Goal: Information Seeking & Learning: Learn about a topic

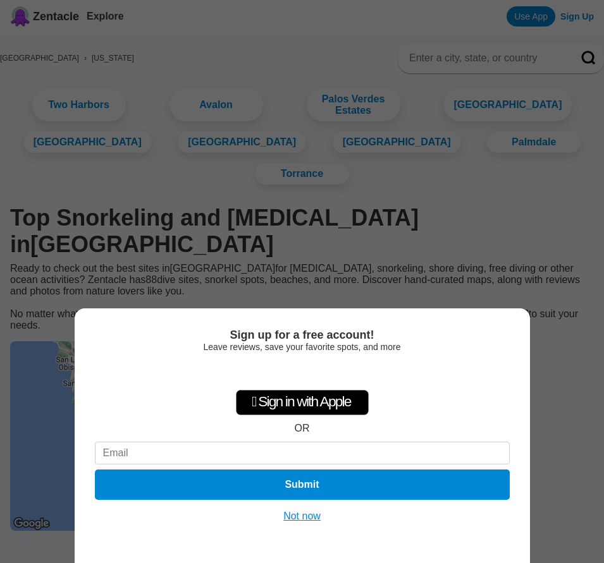
click at [303, 519] on button "Not now" at bounding box center [301, 516] width 45 height 13
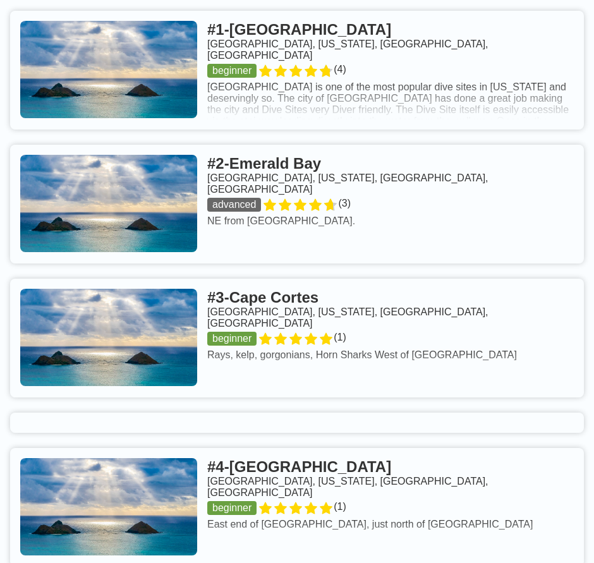
scroll to position [632, 0]
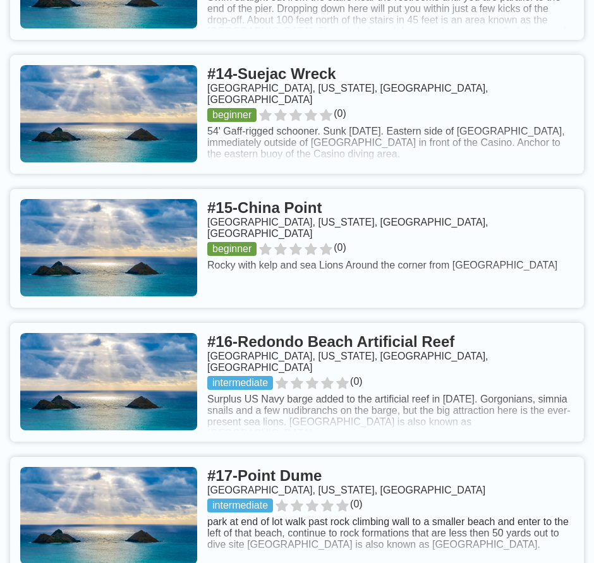
scroll to position [2465, 0]
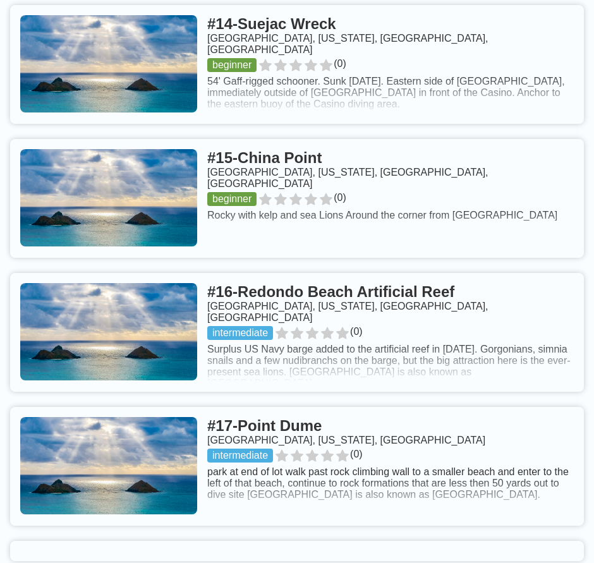
click at [296, 328] on link at bounding box center [297, 332] width 574 height 119
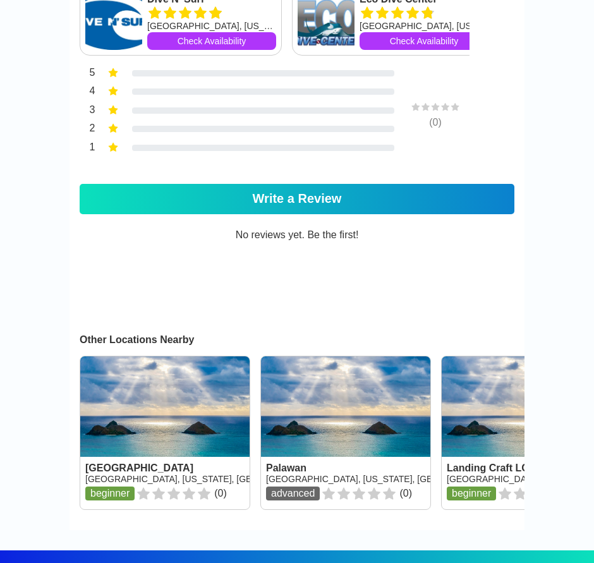
scroll to position [1080, 0]
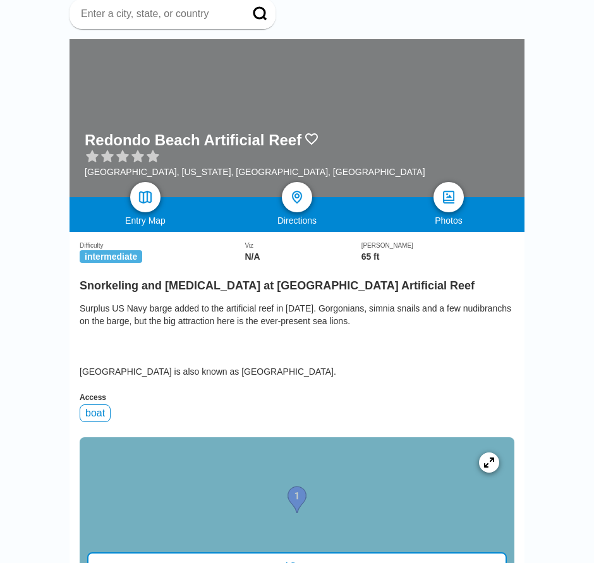
scroll to position [0, 0]
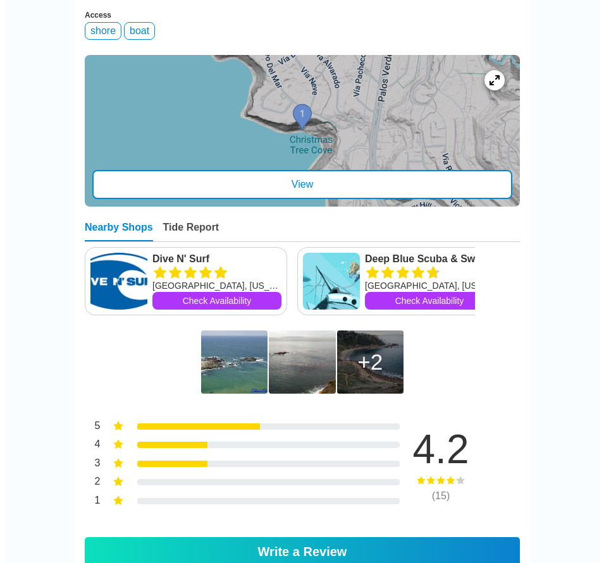
scroll to position [506, 0]
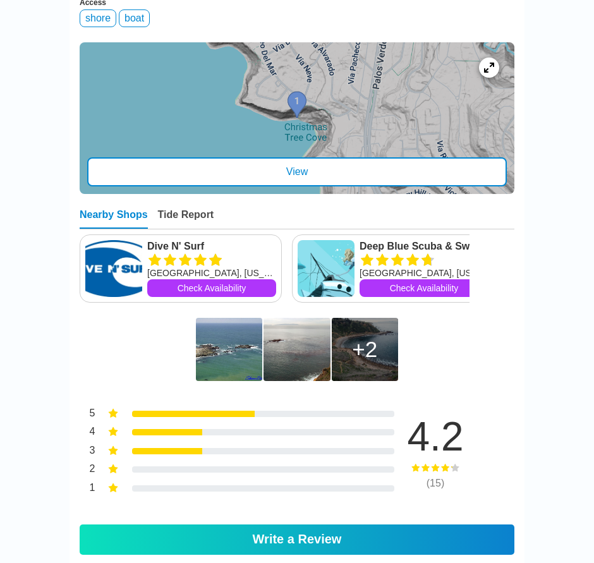
click at [358, 362] on div "2" at bounding box center [364, 349] width 25 height 25
